Goal: Navigation & Orientation: Find specific page/section

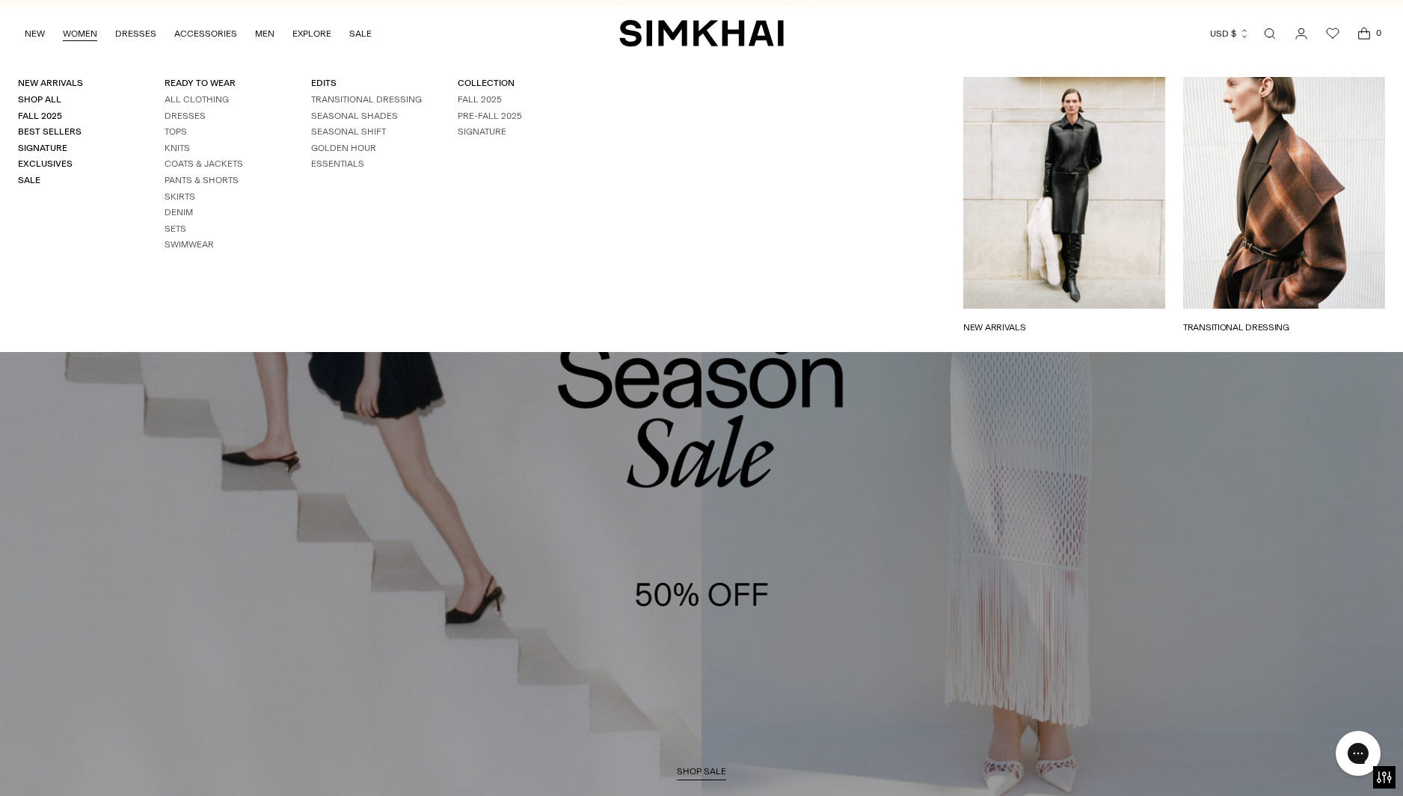
scroll to position [20, 0]
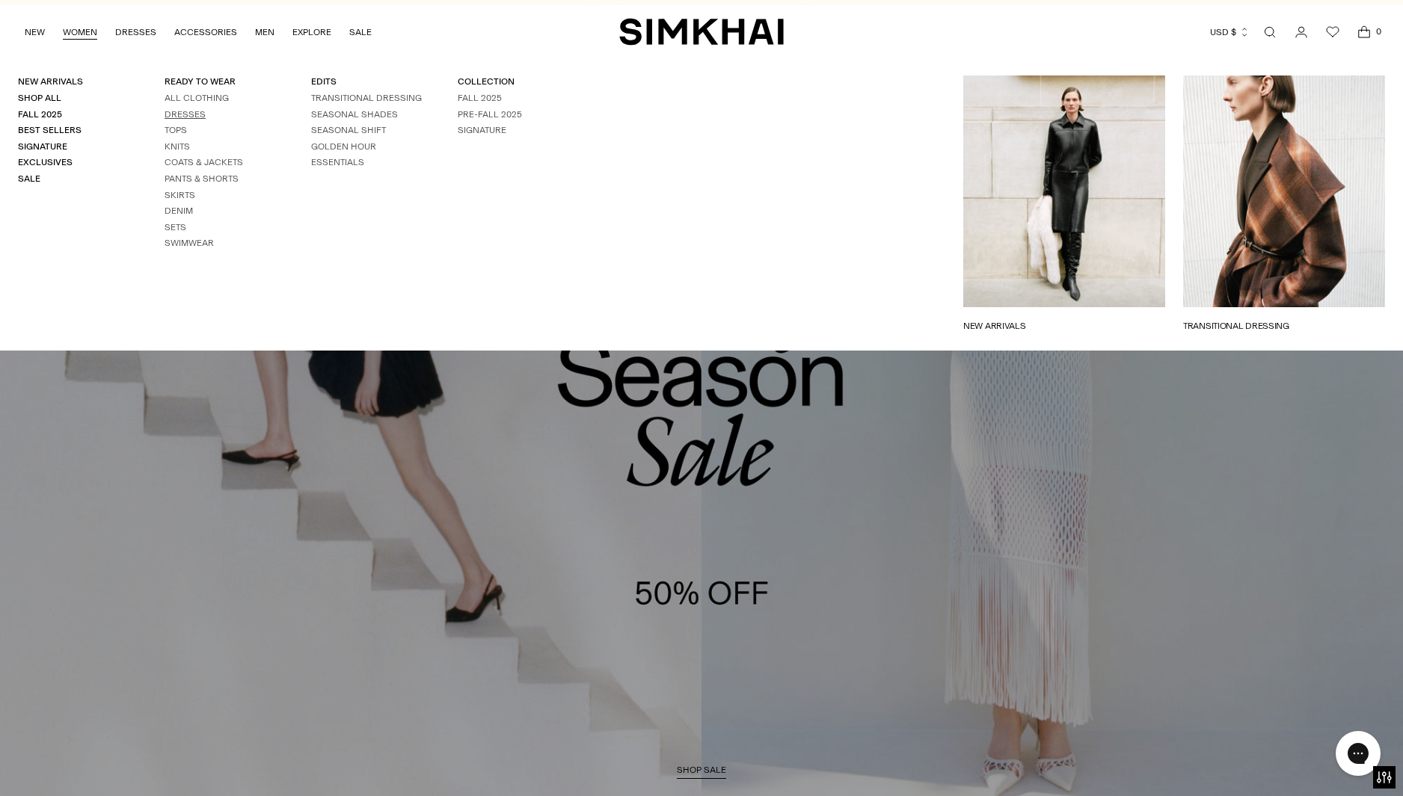
click at [184, 115] on link "Dresses" at bounding box center [184, 114] width 41 height 10
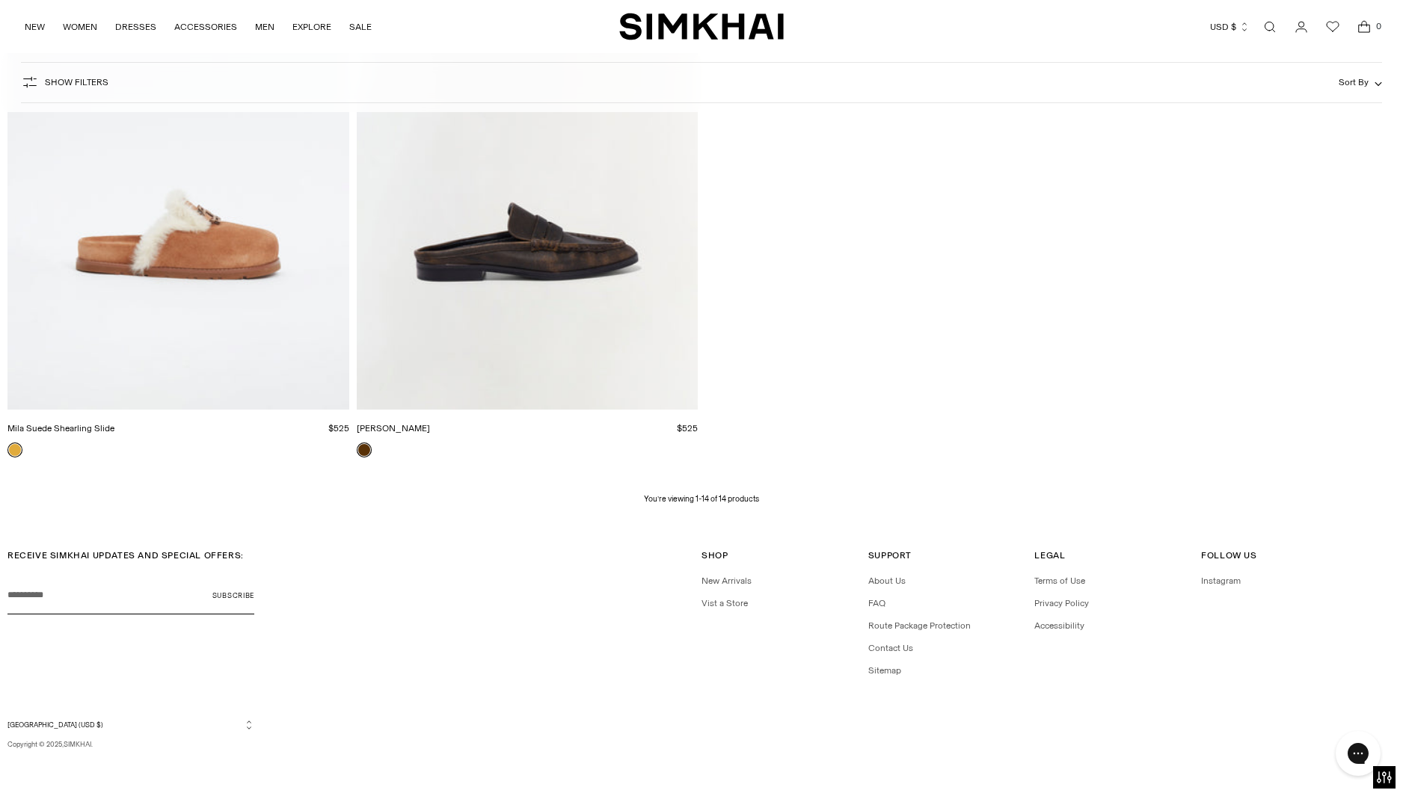
scroll to position [2082, 0]
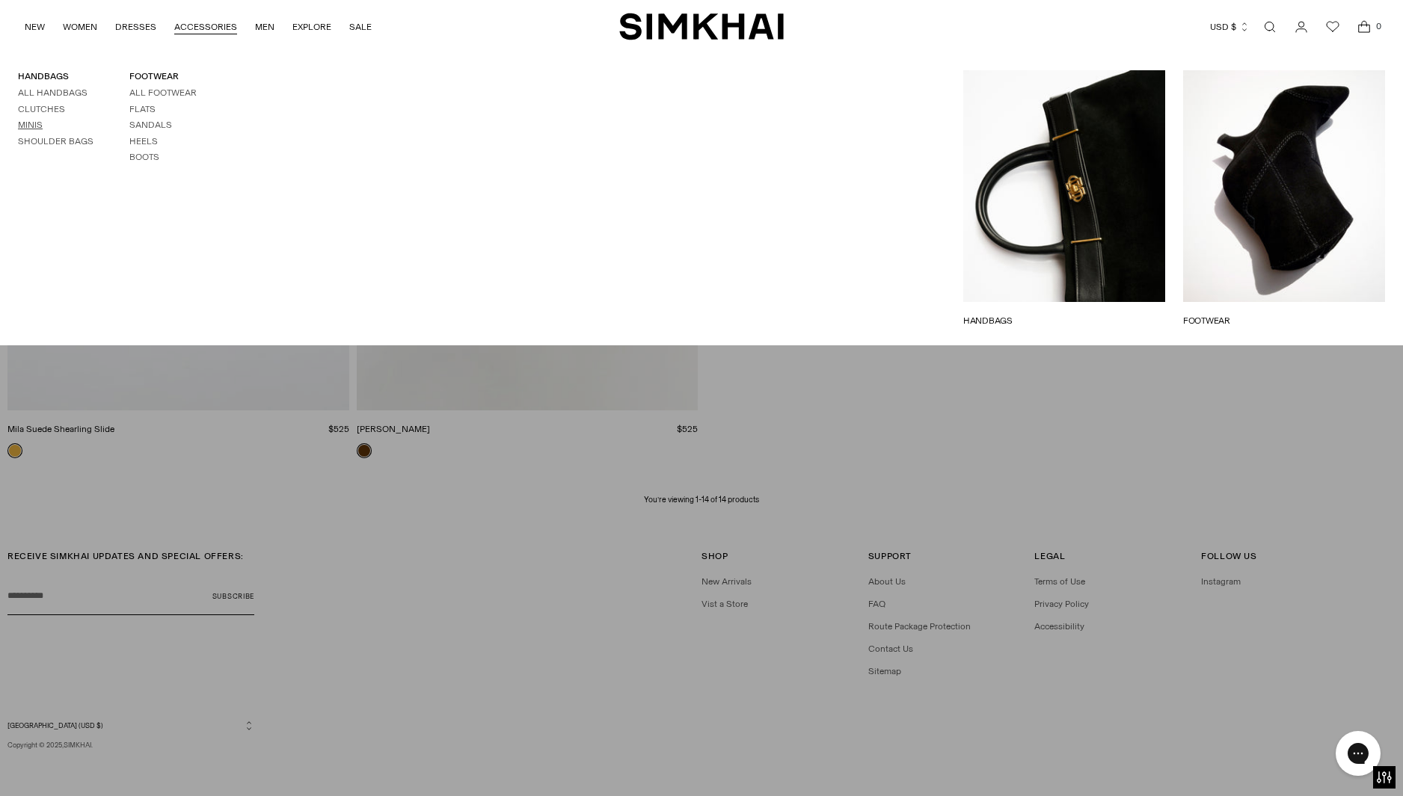
click at [22, 120] on link "Minis" at bounding box center [30, 125] width 25 height 10
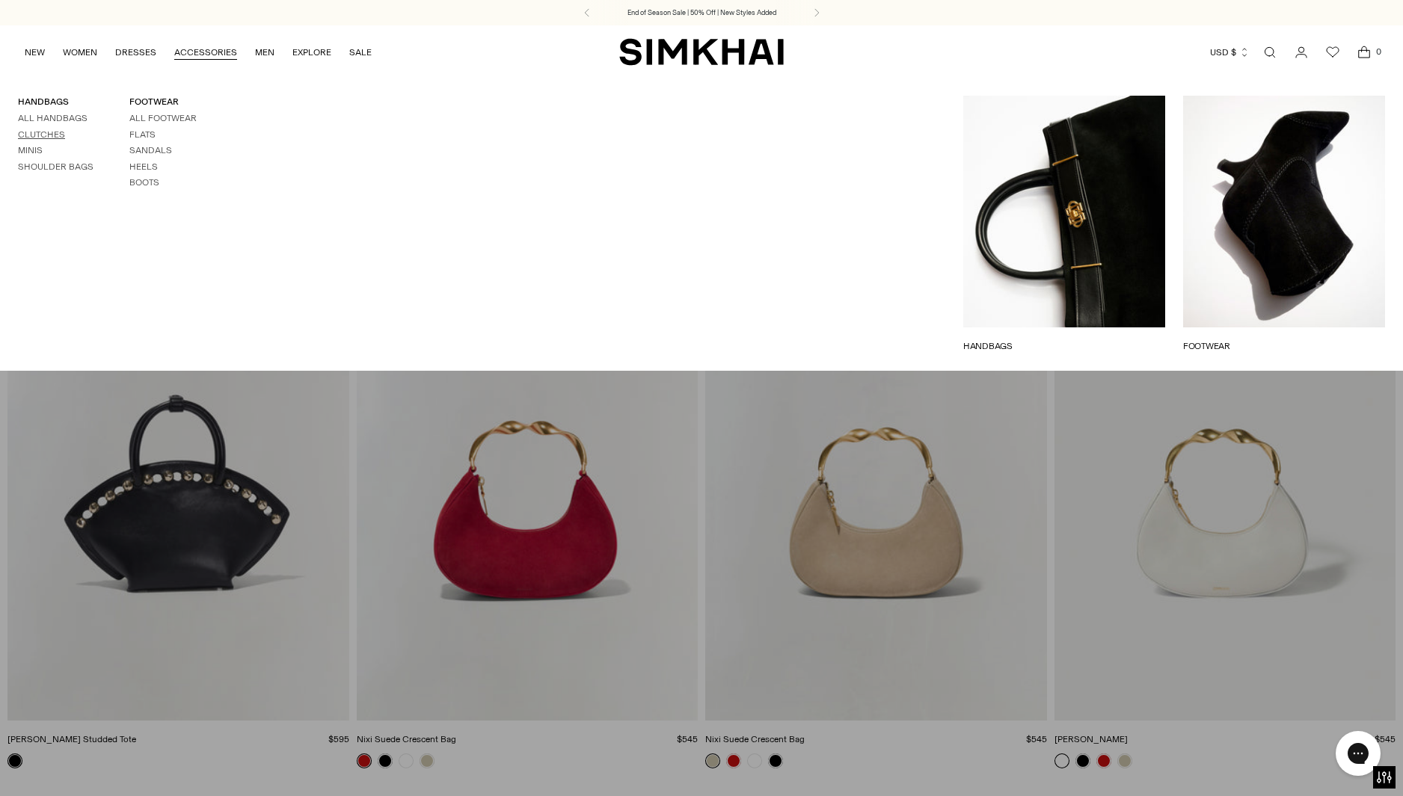
click at [50, 131] on link "Clutches" at bounding box center [41, 134] width 47 height 10
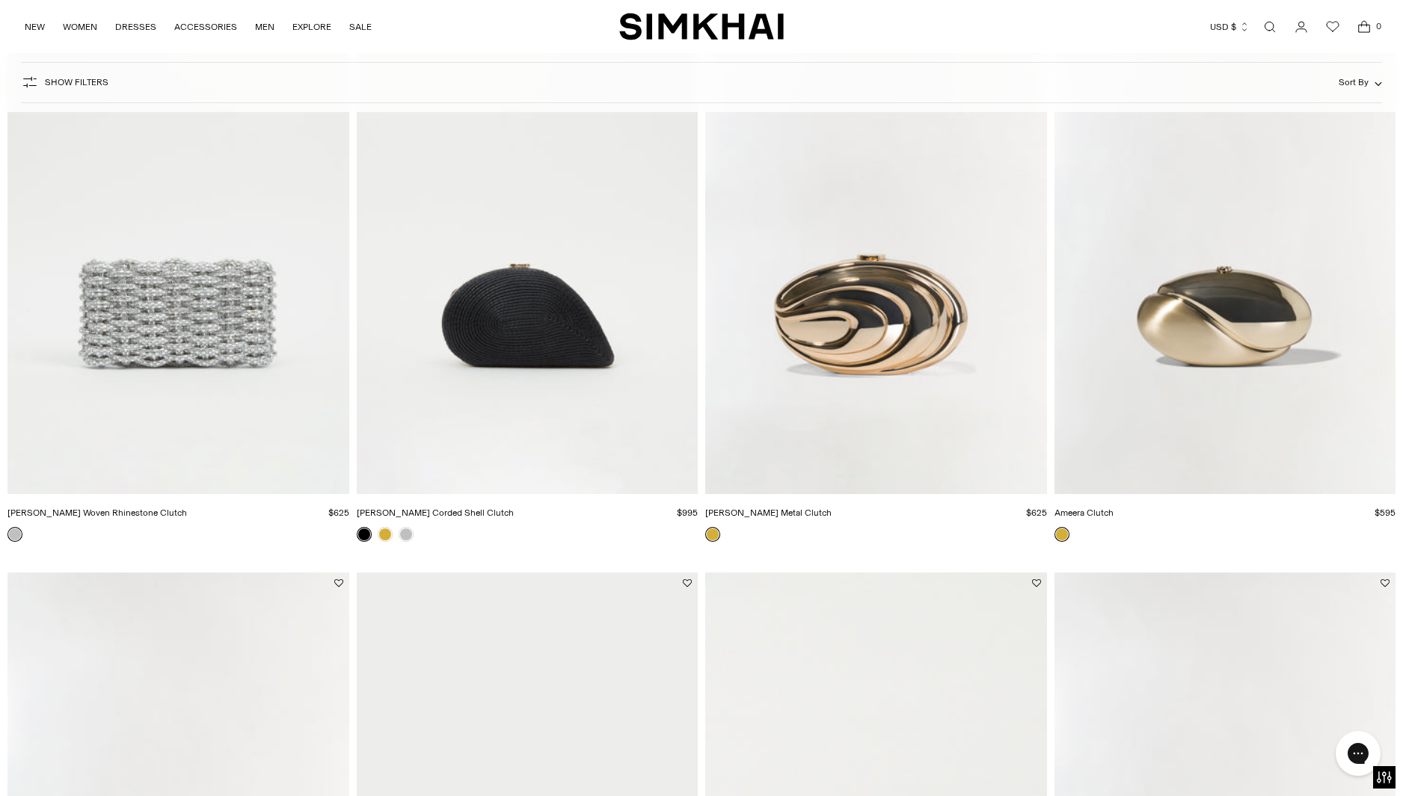
scroll to position [175, 0]
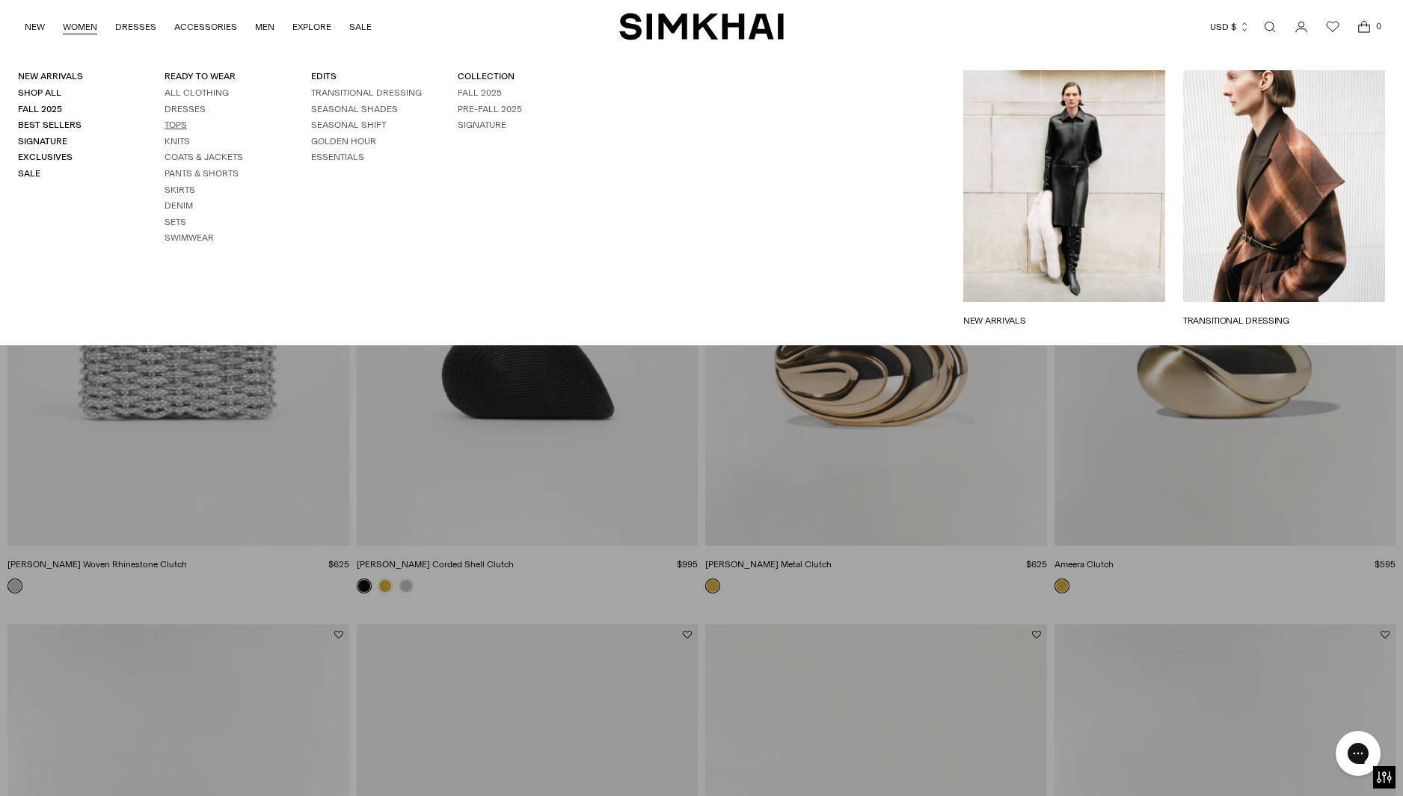
click at [183, 123] on link "Tops" at bounding box center [175, 125] width 22 height 10
